Goal: Transaction & Acquisition: Purchase product/service

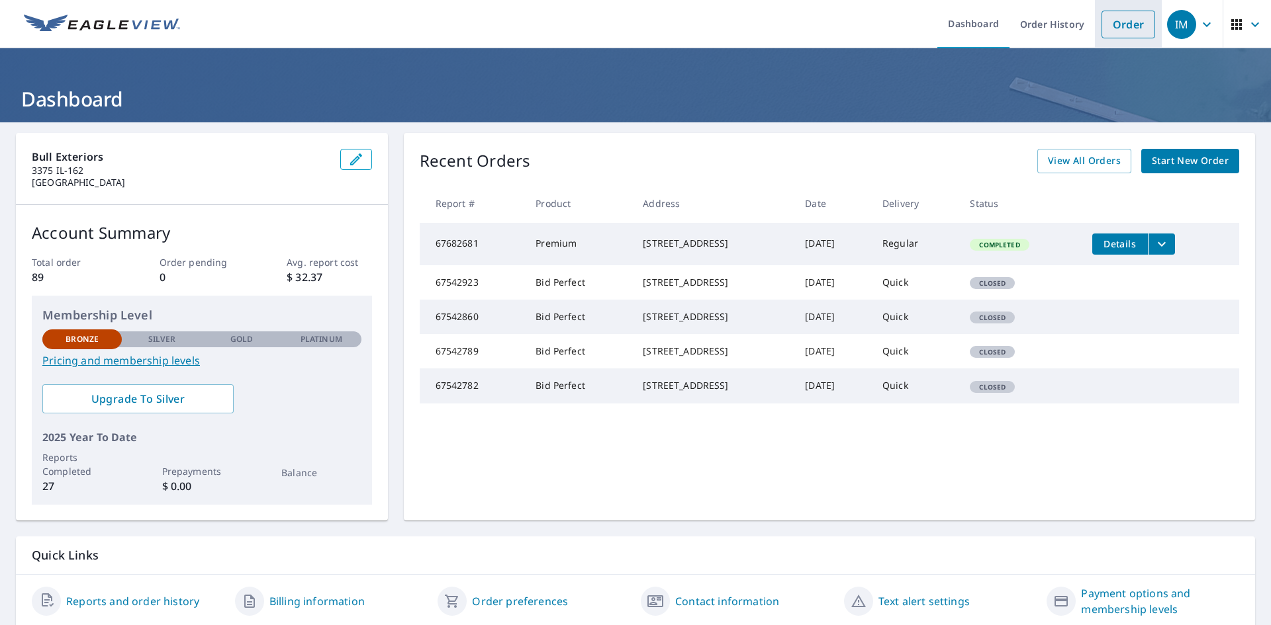
click at [1122, 28] on link "Order" at bounding box center [1128, 25] width 54 height 28
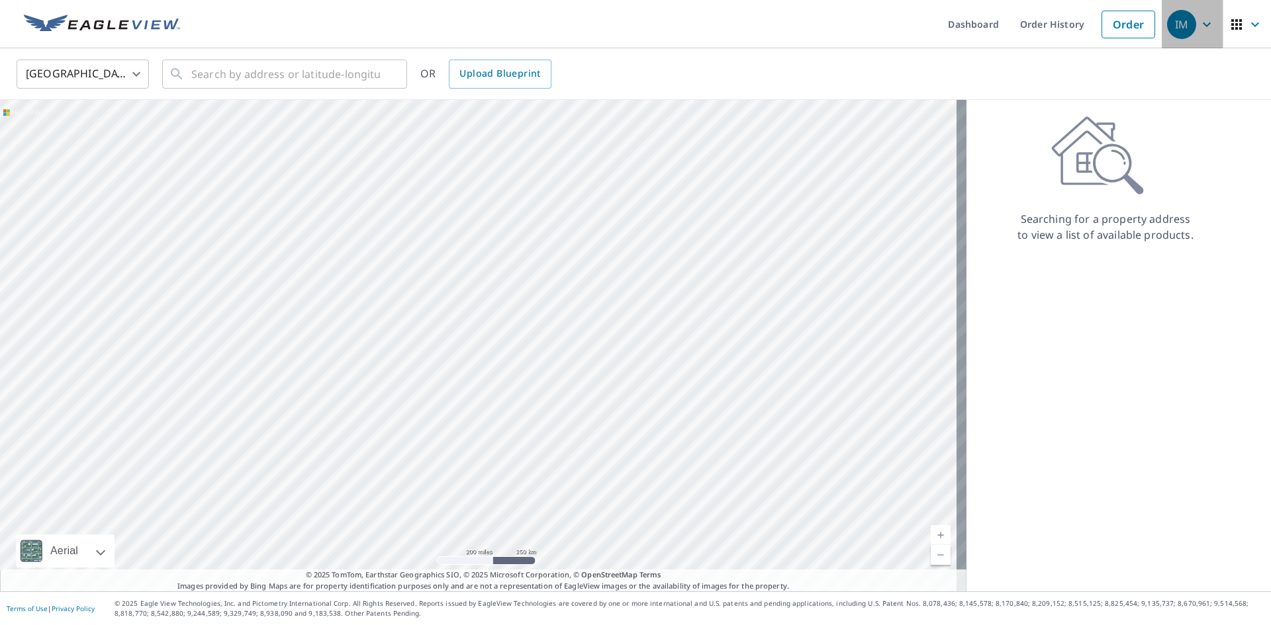
click at [1197, 11] on span "IM" at bounding box center [1192, 25] width 50 height 32
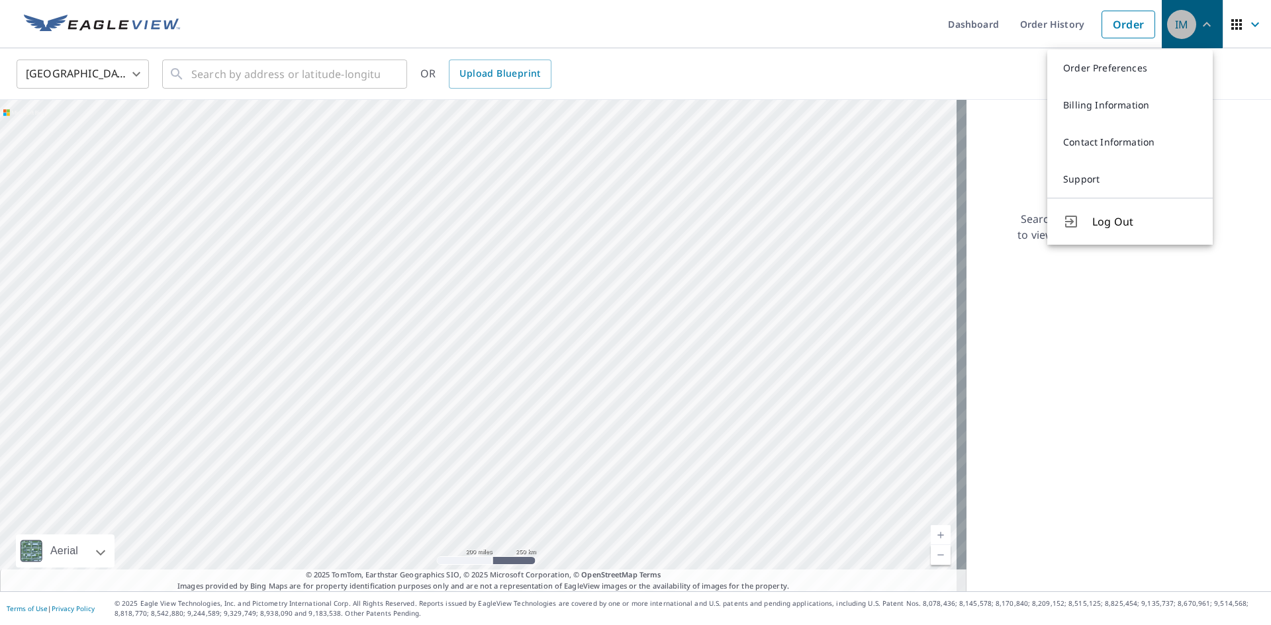
drag, startPoint x: 1197, startPoint y: 11, endPoint x: 1123, endPoint y: 30, distance: 76.4
click at [1196, 12] on span "IM" at bounding box center [1192, 25] width 50 height 32
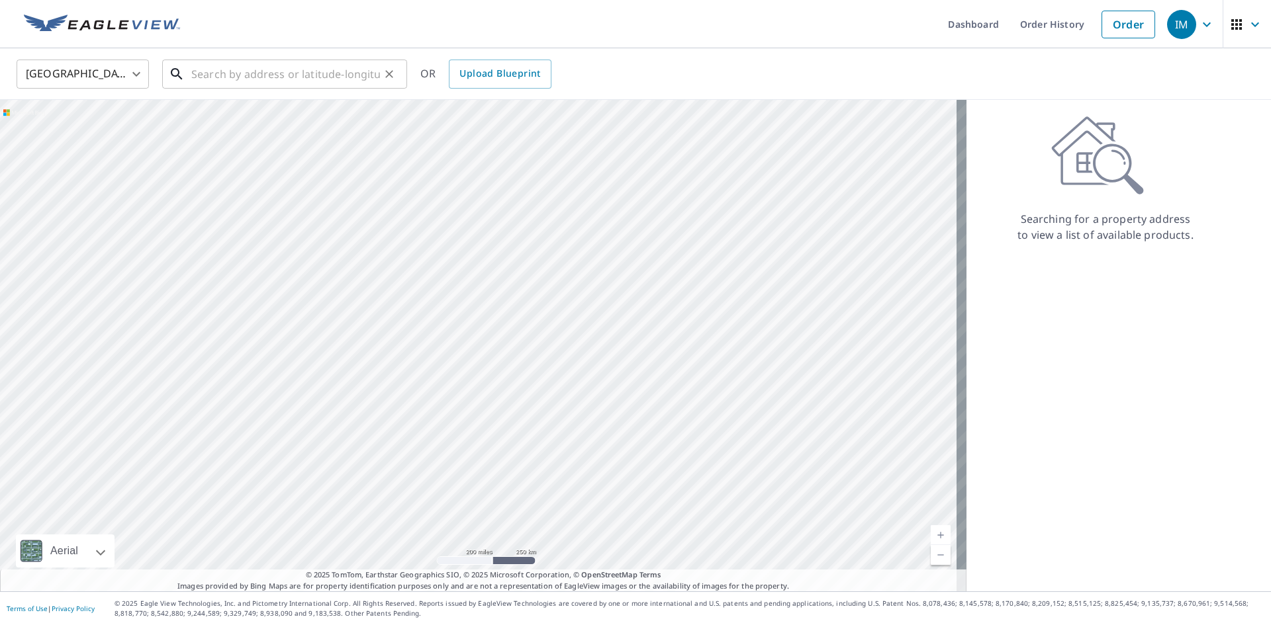
click at [314, 79] on input "text" at bounding box center [285, 74] width 189 height 37
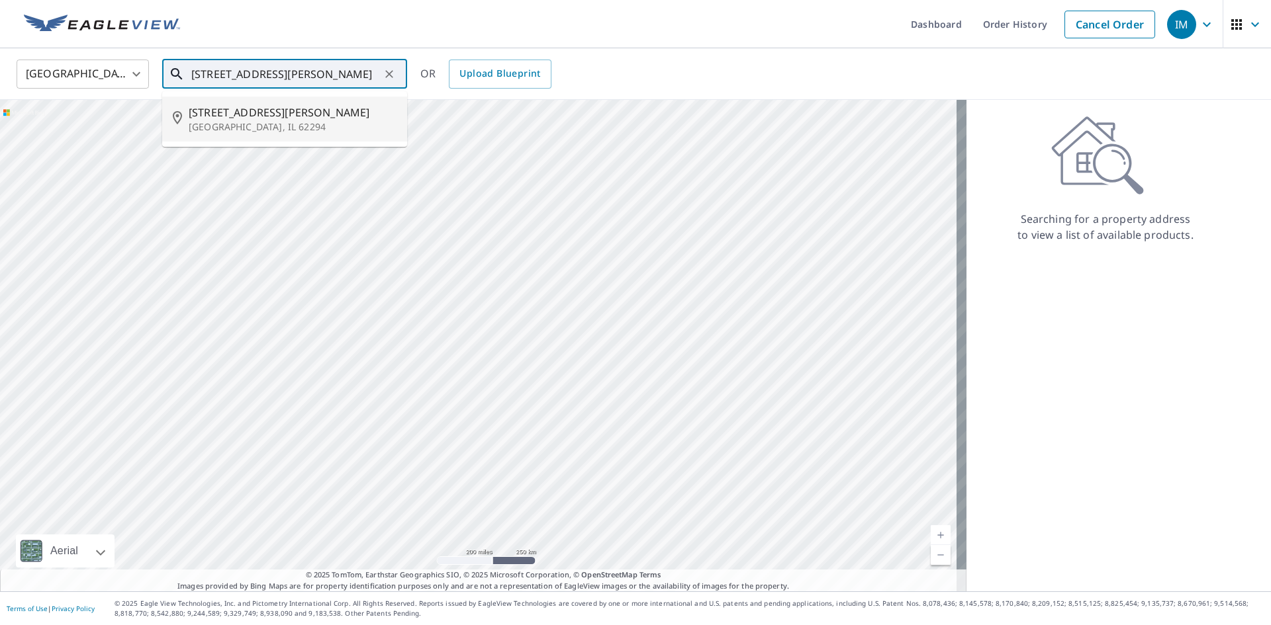
click at [236, 138] on li "[STREET_ADDRESS][PERSON_NAME][PERSON_NAME]" at bounding box center [284, 119] width 245 height 45
type input "[STREET_ADDRESS][PERSON_NAME][PERSON_NAME]"
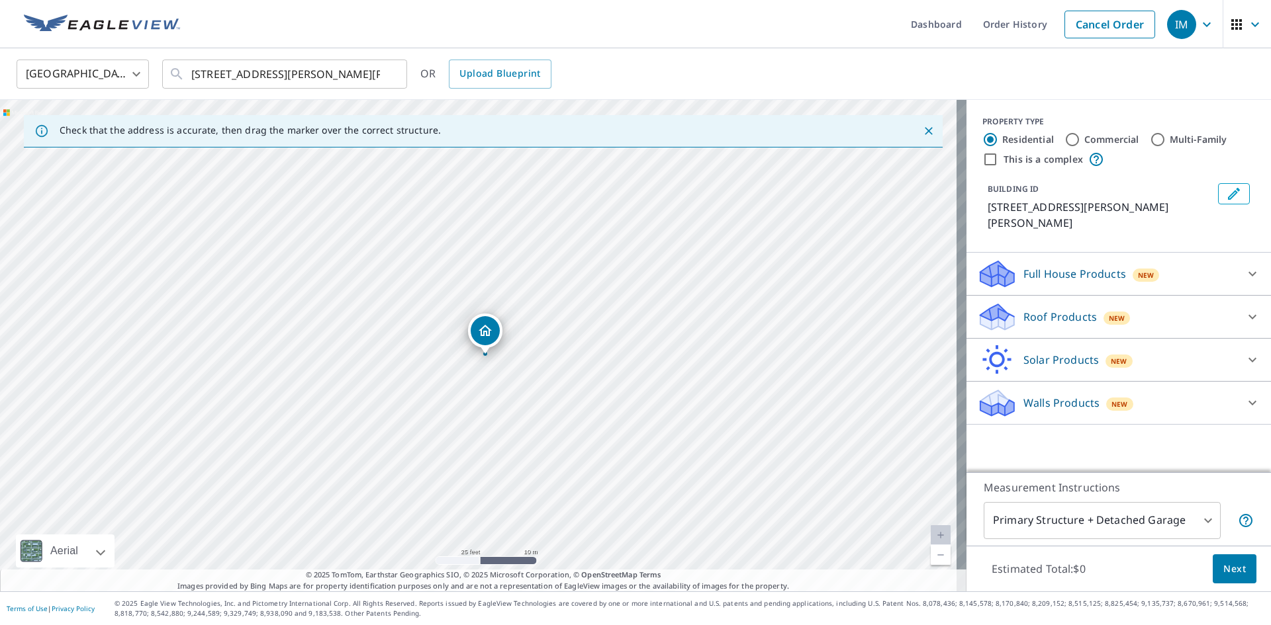
click at [1057, 395] on p "Walls Products" at bounding box center [1061, 403] width 76 height 16
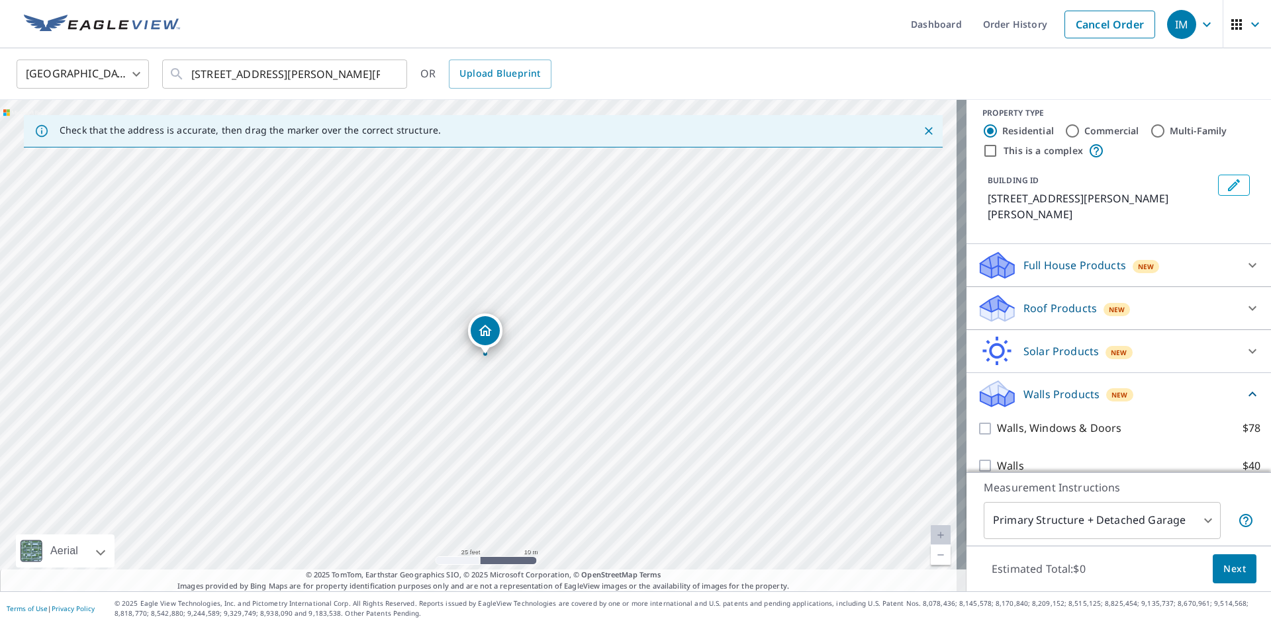
scroll to position [11, 0]
click at [979, 456] on input "Walls $40" at bounding box center [987, 464] width 20 height 16
checkbox input "true"
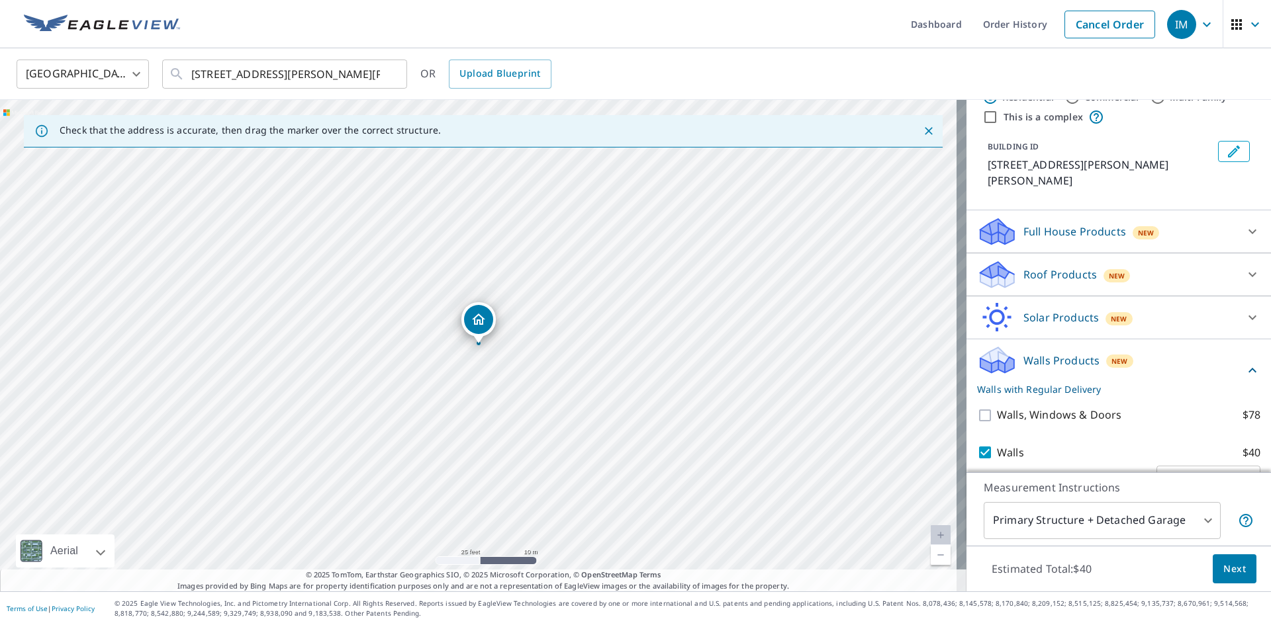
scroll to position [60, 0]
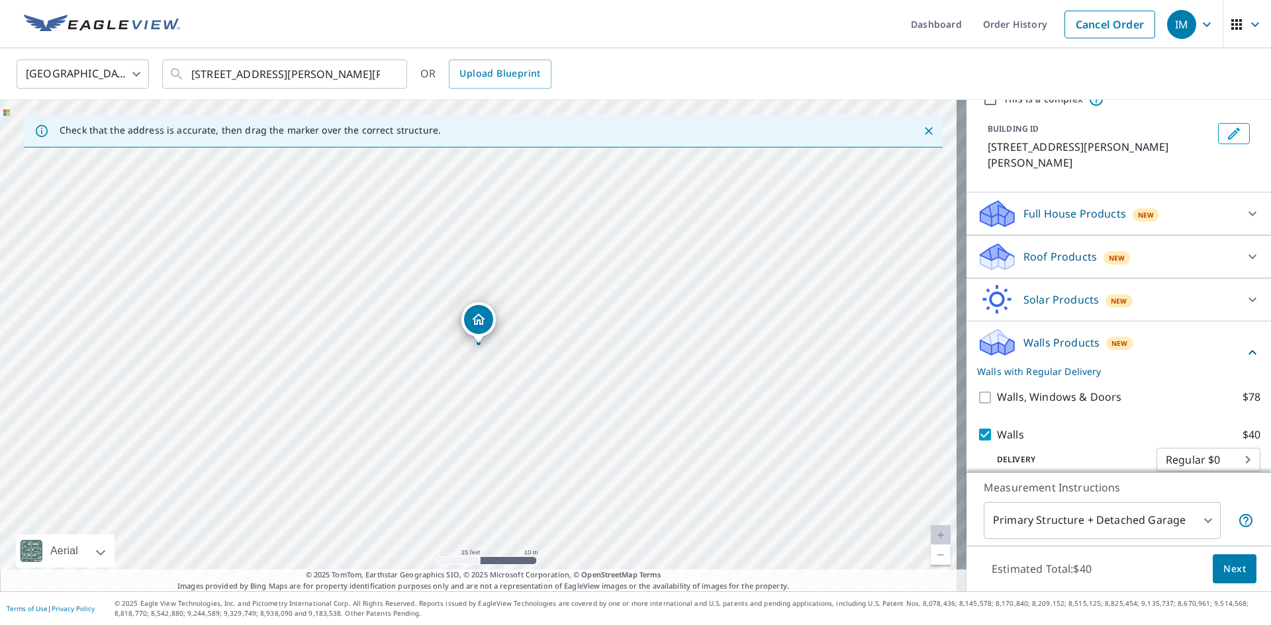
click at [1227, 565] on span "Next" at bounding box center [1234, 569] width 22 height 17
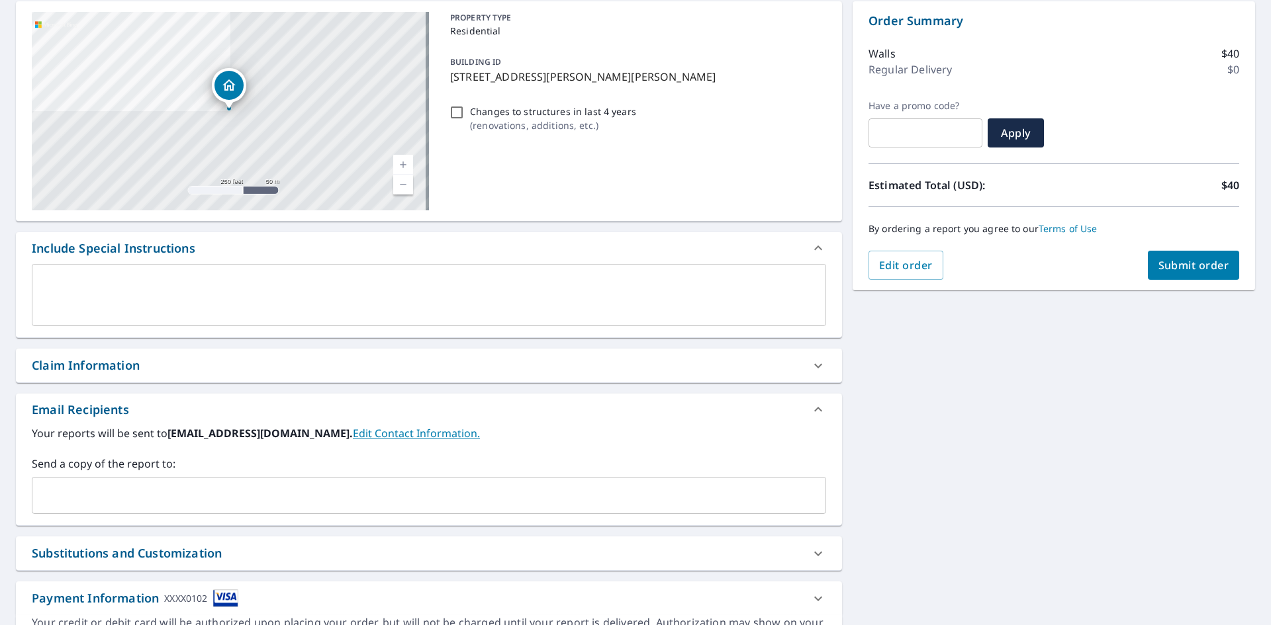
scroll to position [132, 0]
click at [292, 489] on input "text" at bounding box center [419, 494] width 762 height 25
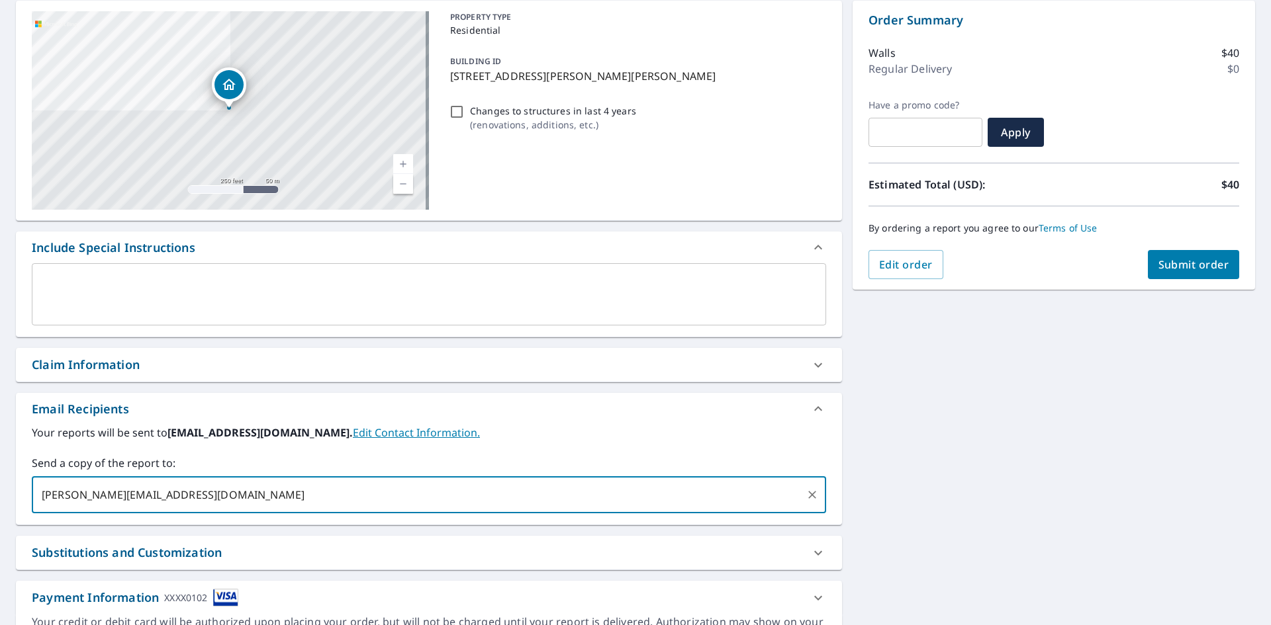
type input "[PERSON_NAME][EMAIL_ADDRESS][DOMAIN_NAME]"
click at [292, 488] on input "text" at bounding box center [539, 494] width 522 height 25
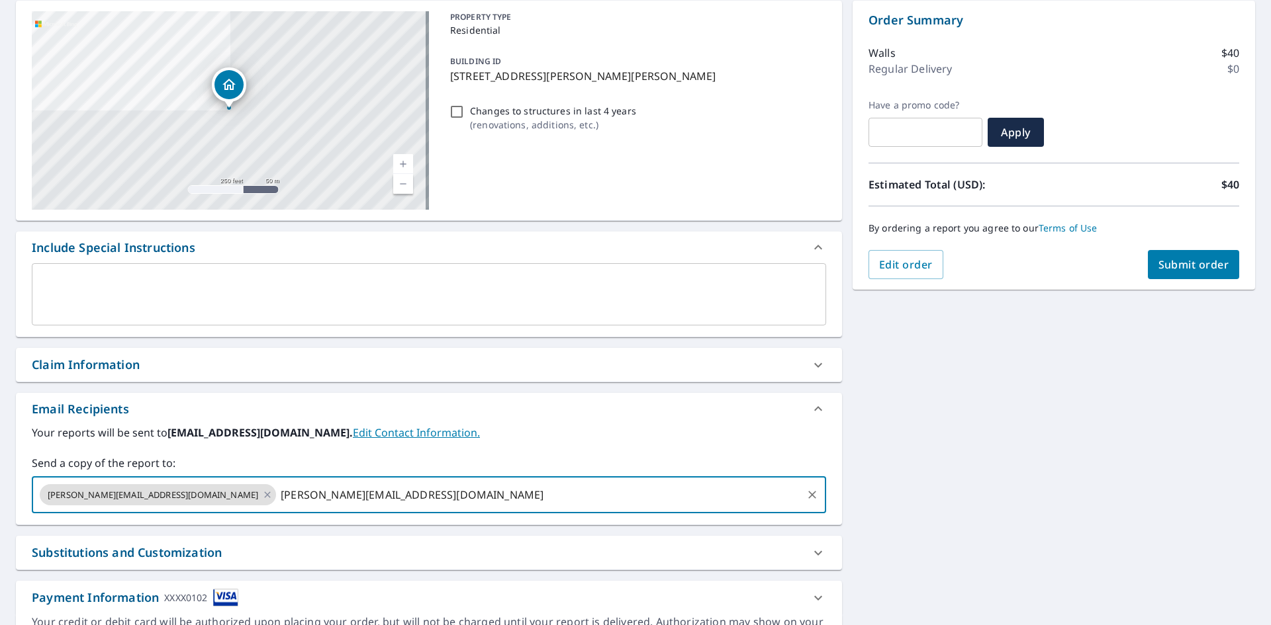
type input "[PERSON_NAME][EMAIL_ADDRESS][DOMAIN_NAME]"
click at [1187, 264] on span "Submit order" at bounding box center [1193, 264] width 71 height 15
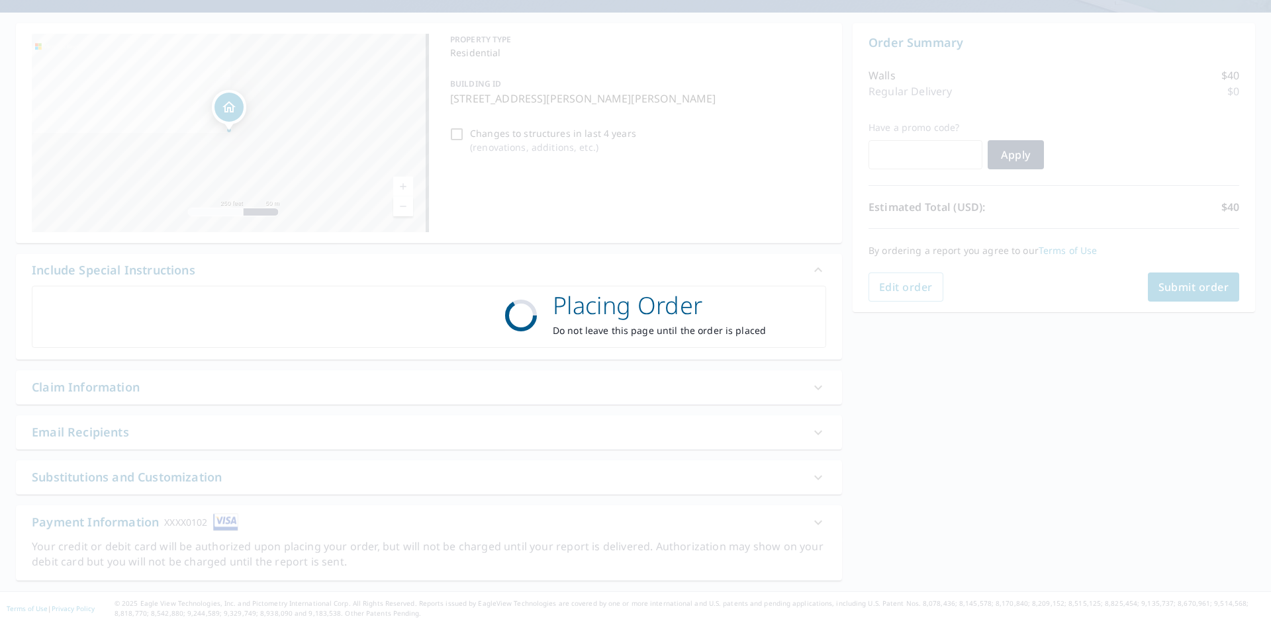
scroll to position [110, 0]
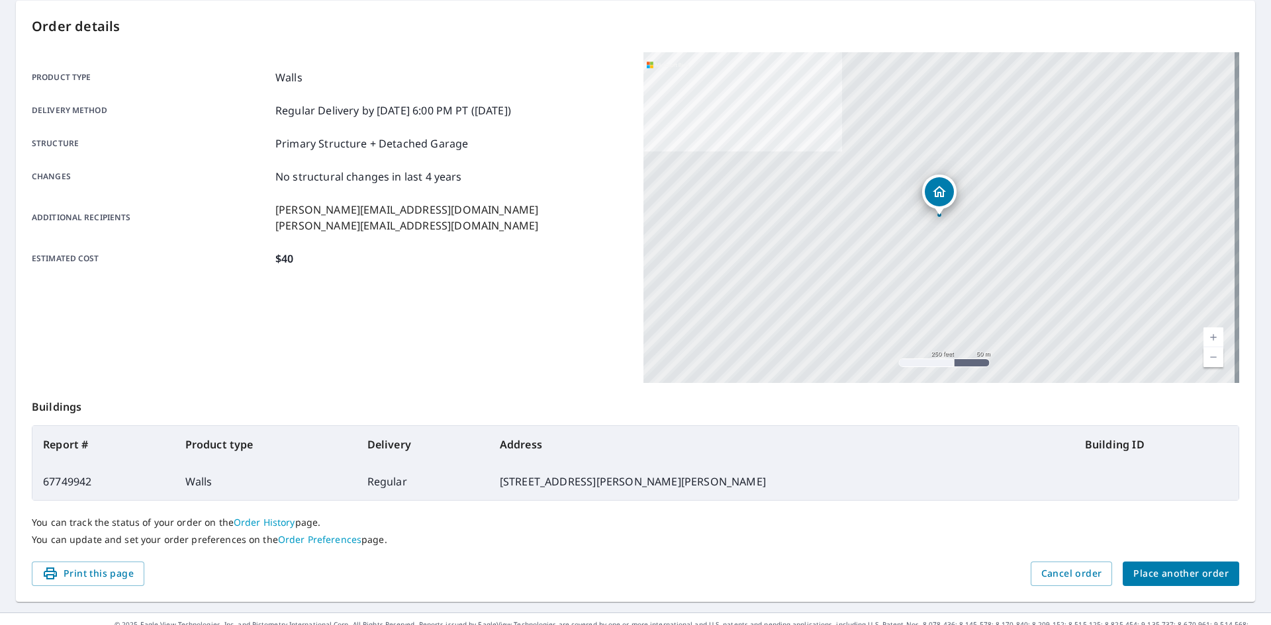
scroll to position [154, 0]
